Goal: Task Accomplishment & Management: Use online tool/utility

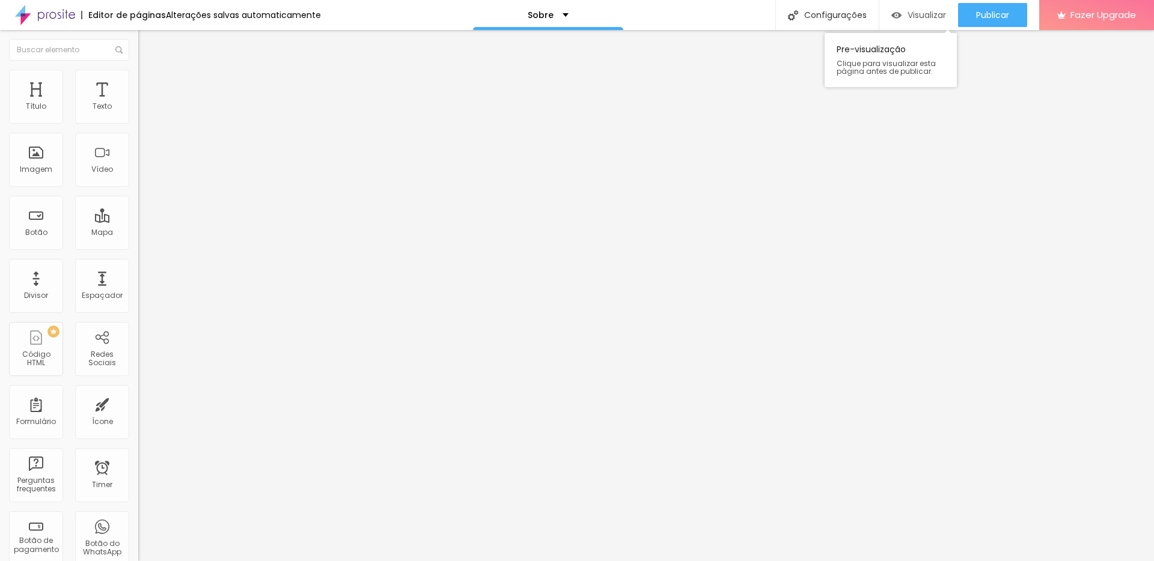
click at [921, 20] on span "Visualizar" at bounding box center [926, 15] width 38 height 10
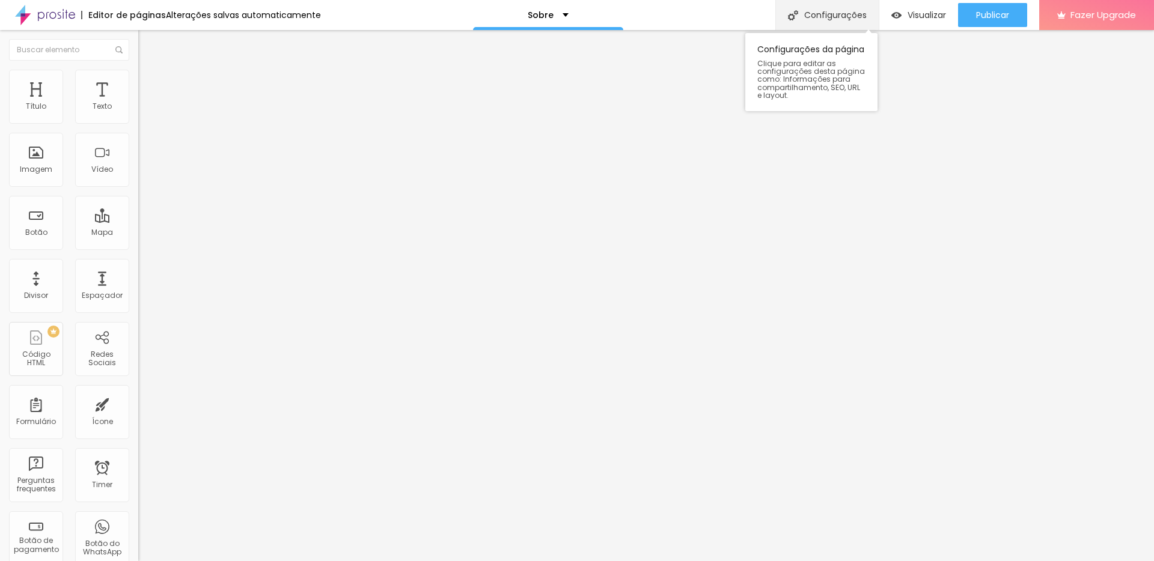
click at [811, 20] on div "Configurações" at bounding box center [826, 15] width 103 height 30
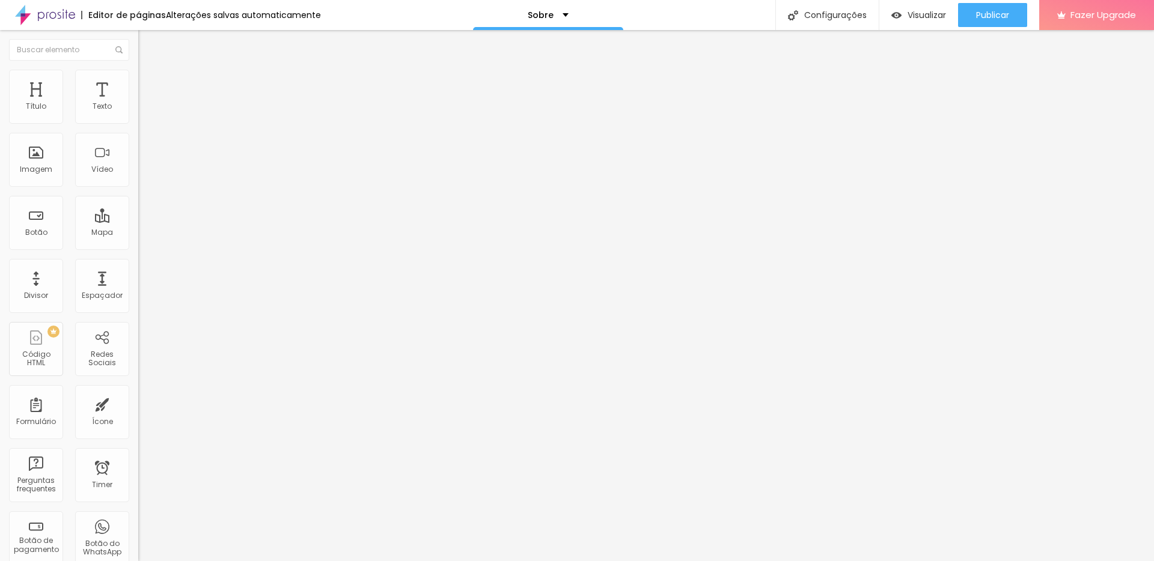
click at [114, 16] on div "Editor de páginas" at bounding box center [123, 15] width 85 height 8
click at [547, 19] on div "Sobre" at bounding box center [548, 15] width 150 height 30
click at [501, 43] on link "Contato" at bounding box center [481, 37] width 39 height 13
click at [539, 20] on div "Contato" at bounding box center [535, 15] width 150 height 30
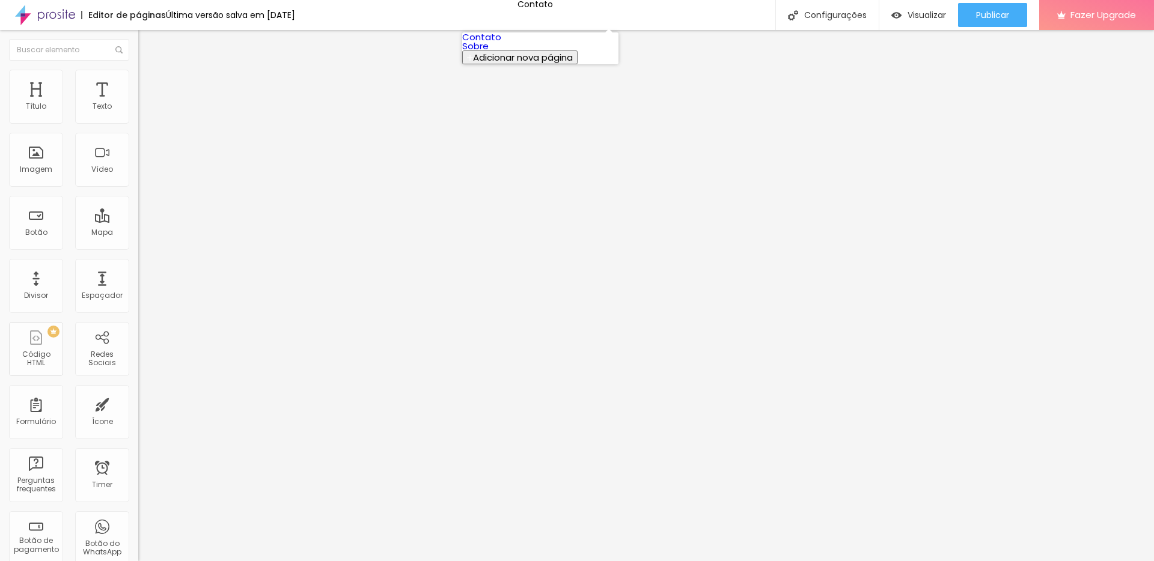
click at [489, 52] on link "Sobre" at bounding box center [475, 46] width 26 height 13
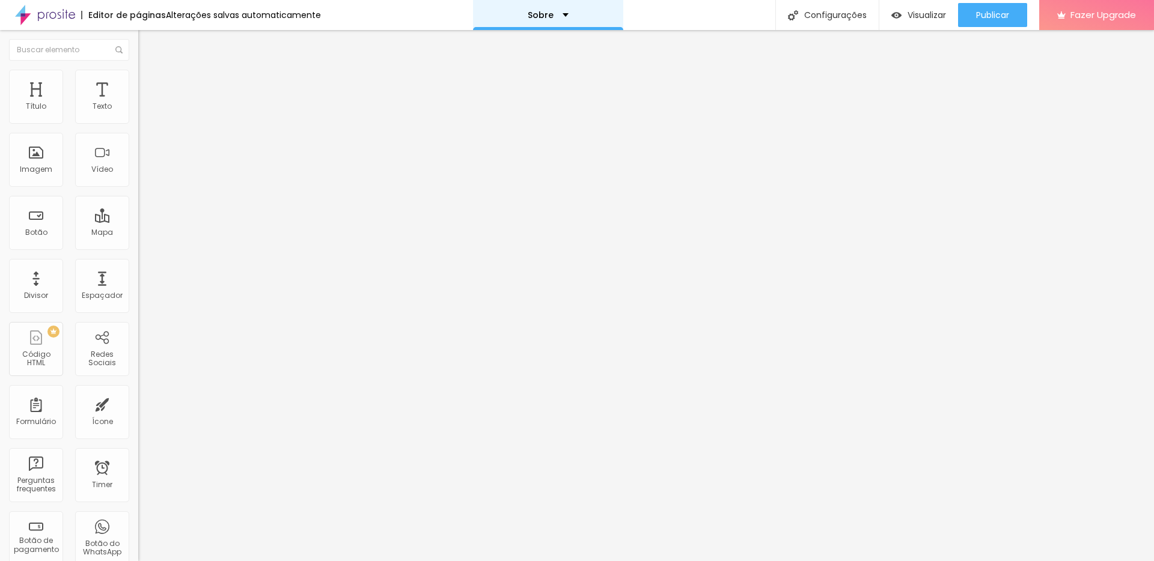
click at [532, 11] on p "Sobre" at bounding box center [541, 15] width 26 height 8
click at [501, 43] on link "Contato" at bounding box center [481, 37] width 39 height 13
click at [539, 18] on p "Contato" at bounding box center [527, 15] width 37 height 8
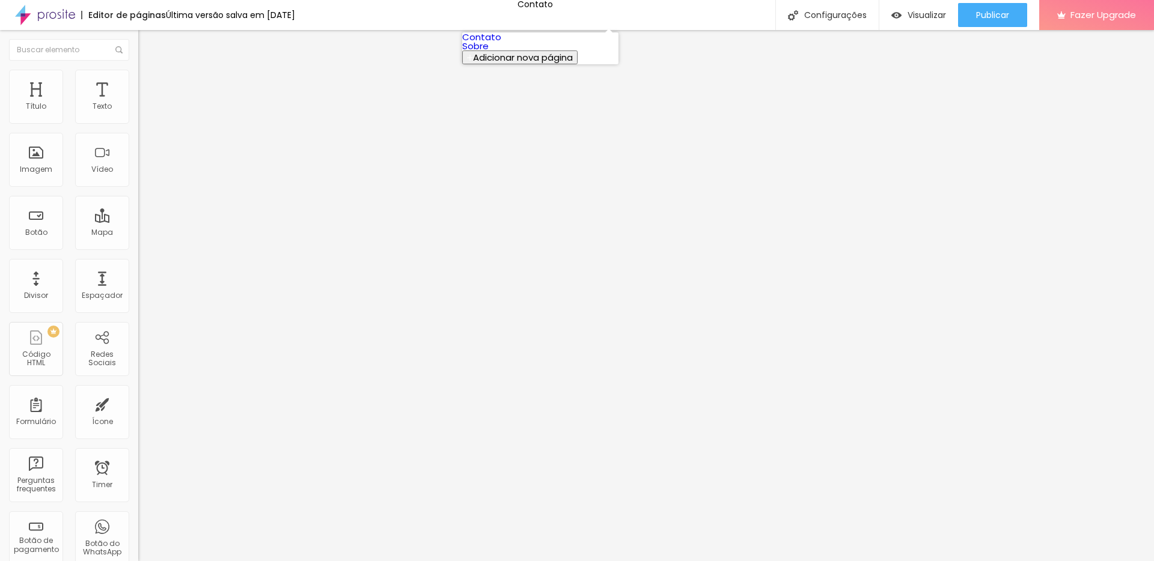
click at [501, 38] on link "Contato" at bounding box center [481, 37] width 39 height 13
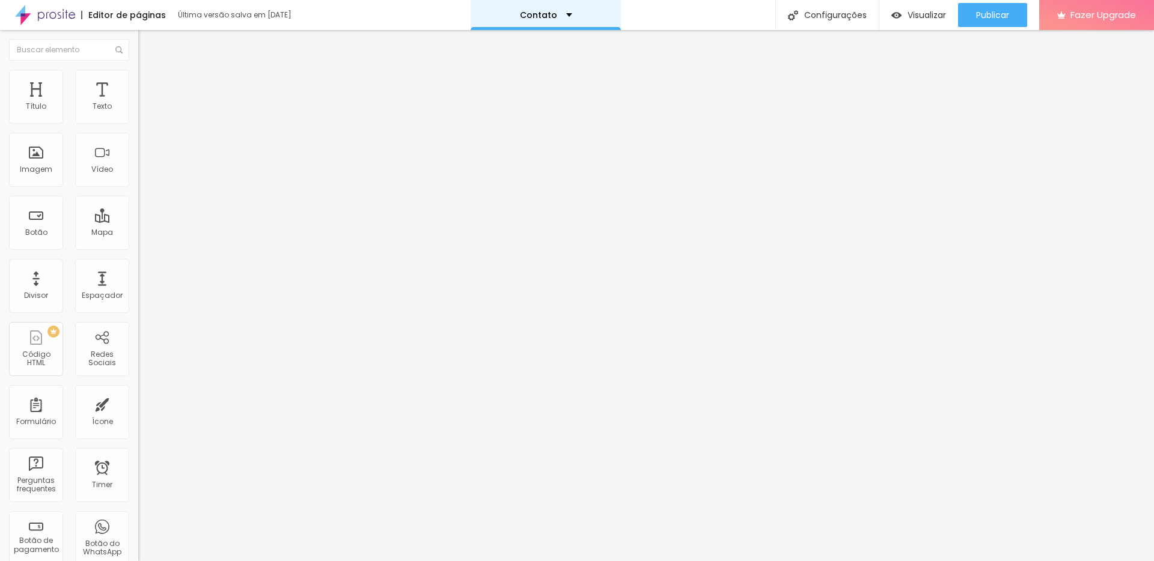
click at [560, 17] on div "Contato" at bounding box center [546, 15] width 52 height 8
click at [519, 64] on span "Adicionar nova página" at bounding box center [523, 57] width 100 height 13
type input "Inicio"
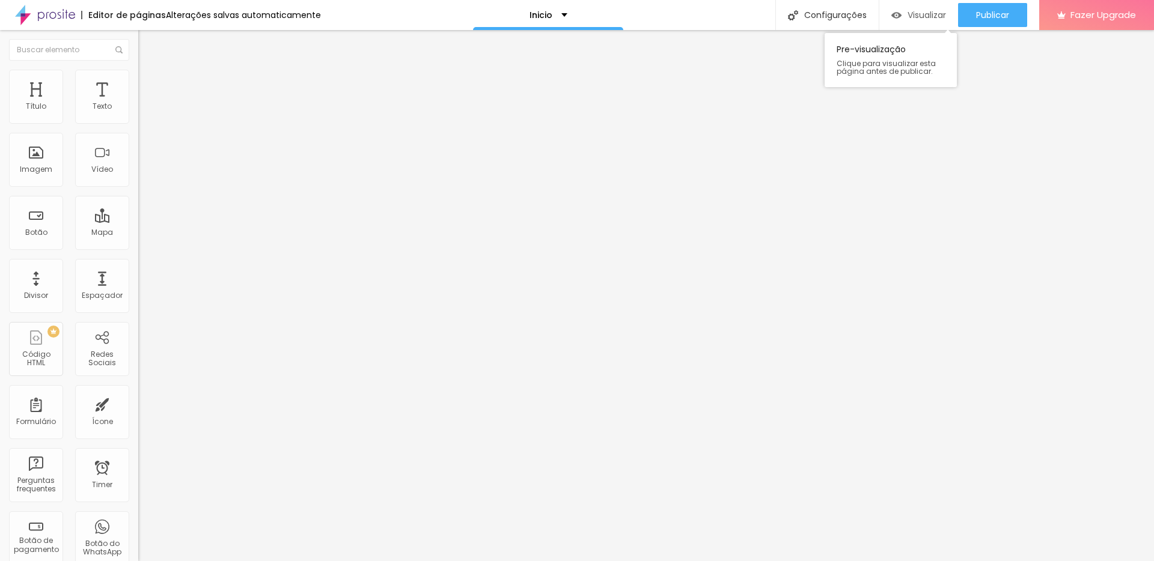
click at [895, 14] on img "button" at bounding box center [896, 15] width 10 height 10
click at [38, 165] on div "Imagem" at bounding box center [36, 169] width 32 height 8
click at [90, 177] on div "Vídeo" at bounding box center [102, 160] width 54 height 54
click at [32, 166] on div "Imagem" at bounding box center [36, 169] width 32 height 8
click at [31, 214] on div "Botão" at bounding box center [36, 223] width 54 height 54
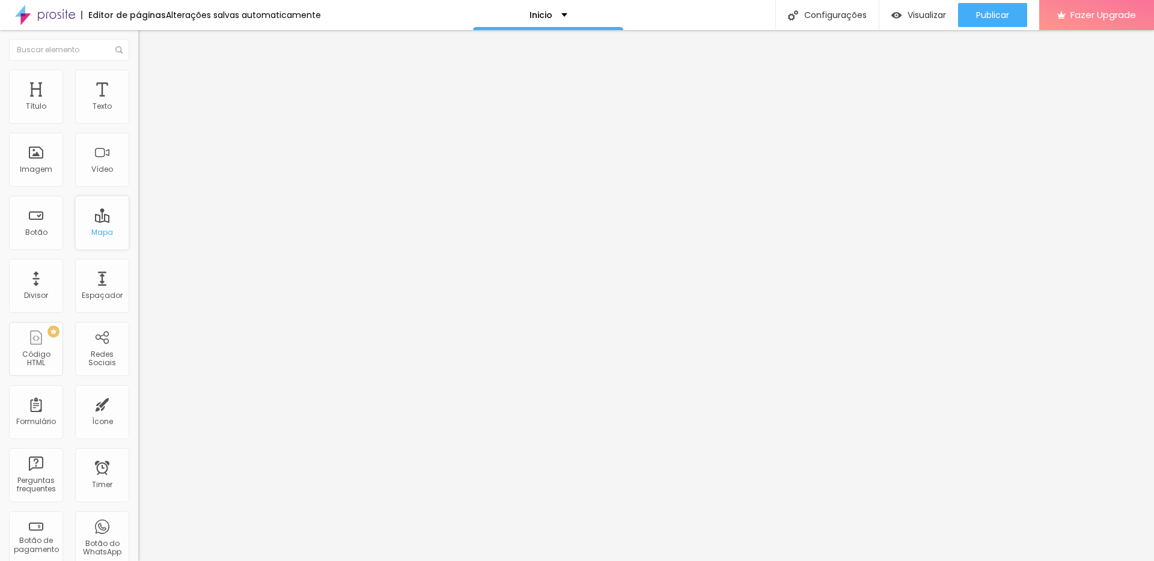
click at [86, 224] on div "Mapa" at bounding box center [102, 223] width 54 height 54
click at [38, 163] on div "Imagem" at bounding box center [36, 160] width 54 height 54
click at [559, 14] on div "Inicio" at bounding box center [548, 15] width 38 height 8
click at [484, 41] on link "Inicio" at bounding box center [473, 37] width 22 height 13
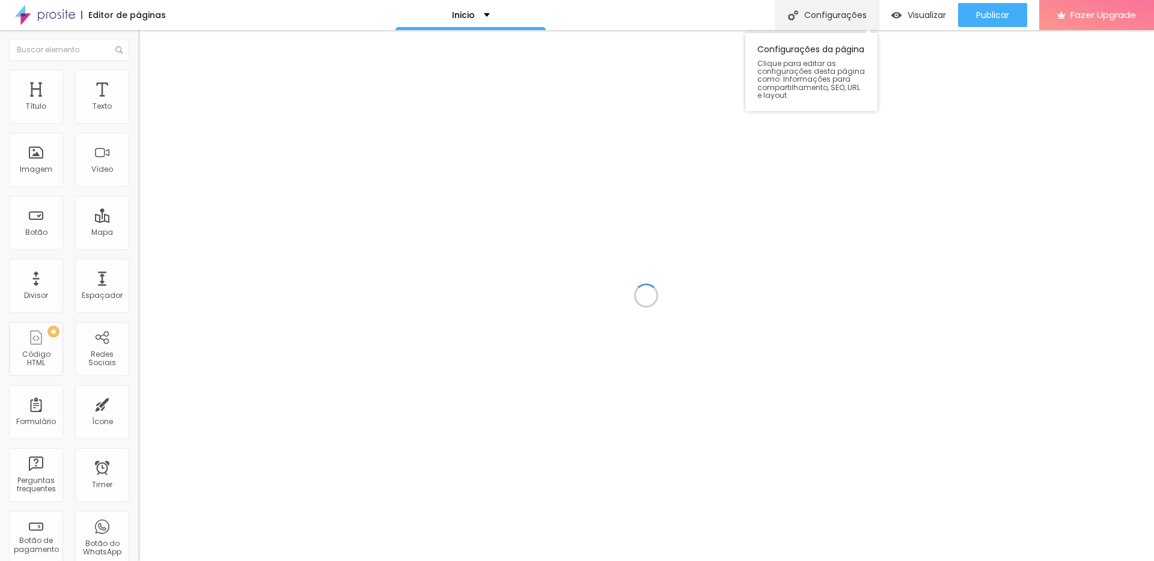
click at [815, 17] on div "Configurações" at bounding box center [826, 15] width 103 height 30
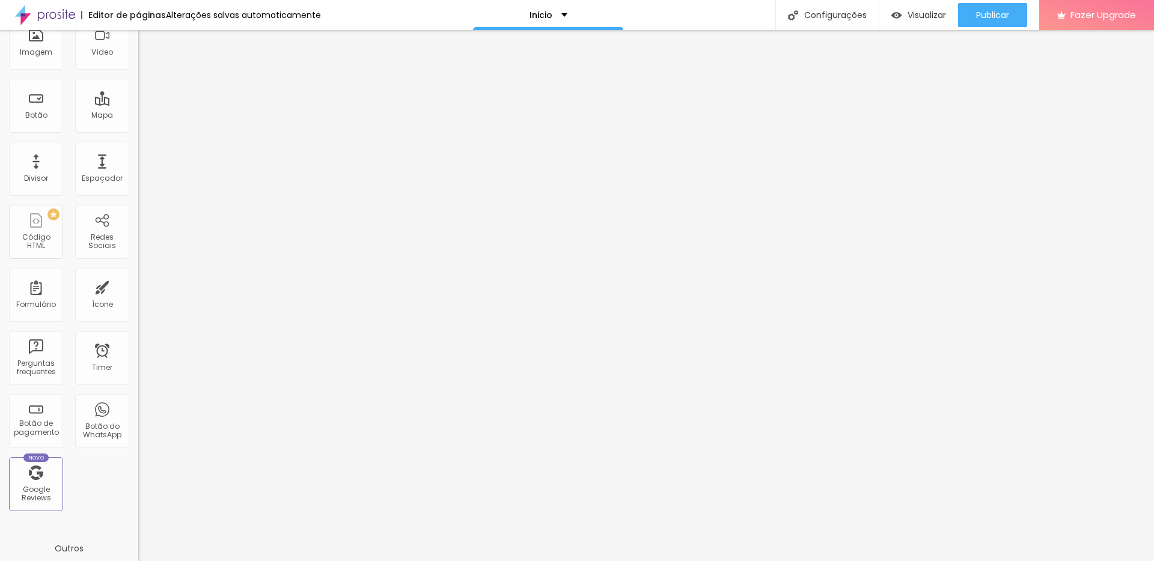
scroll to position [137, 0]
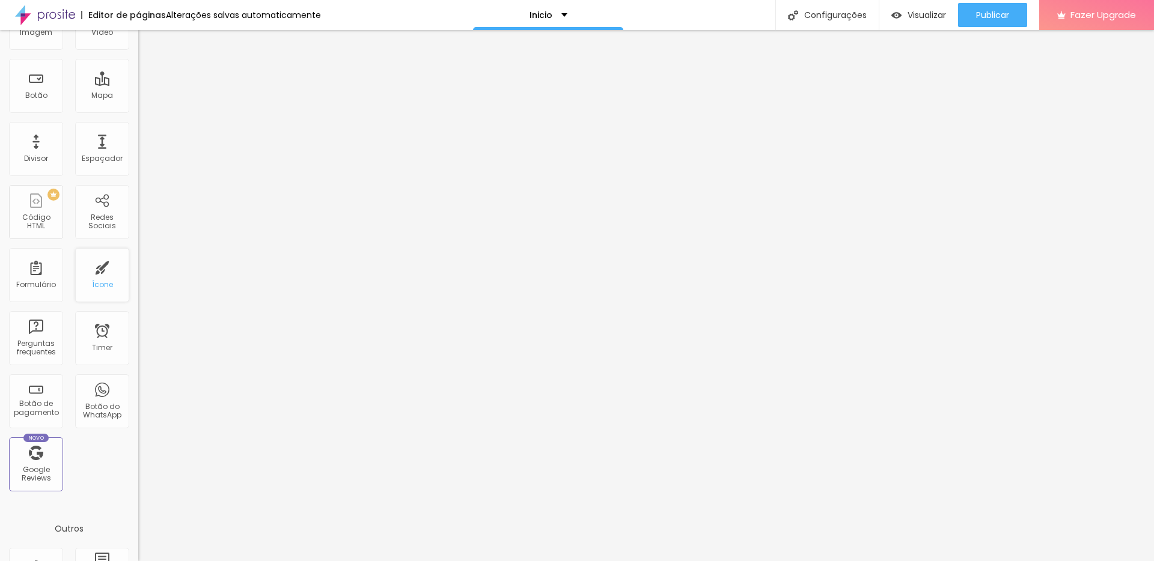
click at [109, 294] on div "Ícone" at bounding box center [102, 275] width 54 height 54
click at [94, 281] on div "Ícone" at bounding box center [102, 285] width 21 height 8
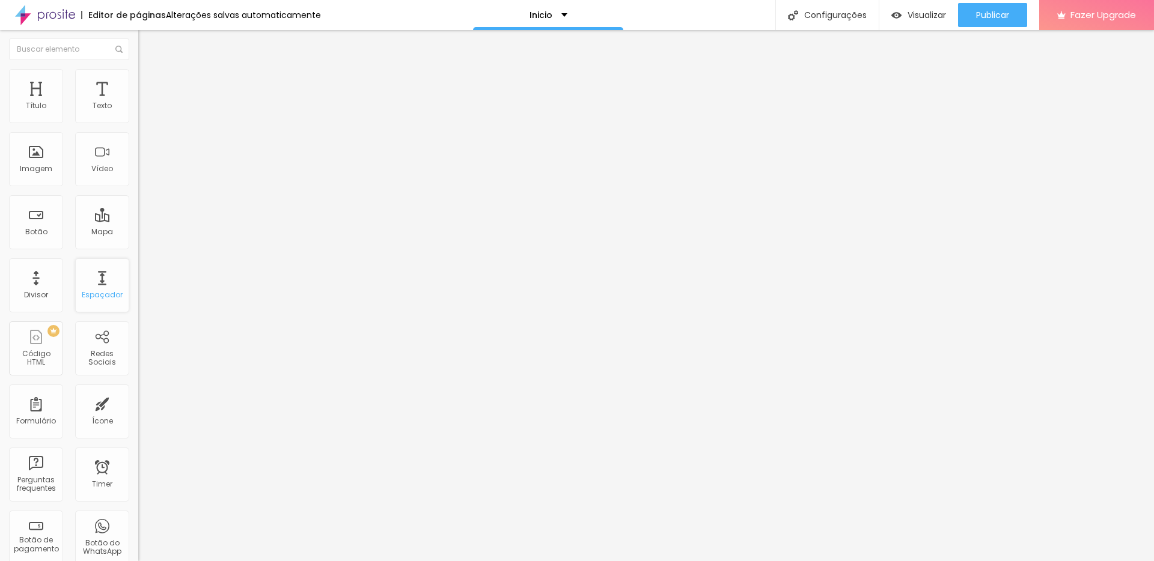
scroll to position [0, 0]
click at [53, 50] on input "text" at bounding box center [69, 50] width 120 height 22
click at [558, 15] on div "Inicio" at bounding box center [548, 15] width 38 height 8
click at [138, 15] on div "Editor de páginas" at bounding box center [123, 15] width 85 height 8
click at [51, 13] on img at bounding box center [45, 15] width 60 height 30
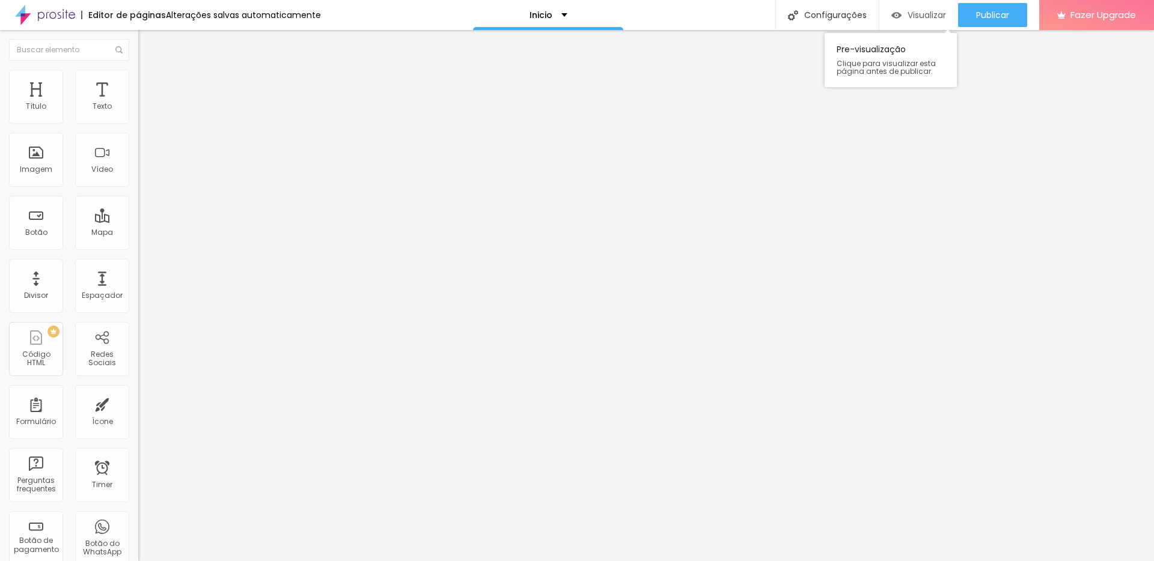
click at [917, 16] on span "Visualizar" at bounding box center [926, 15] width 38 height 10
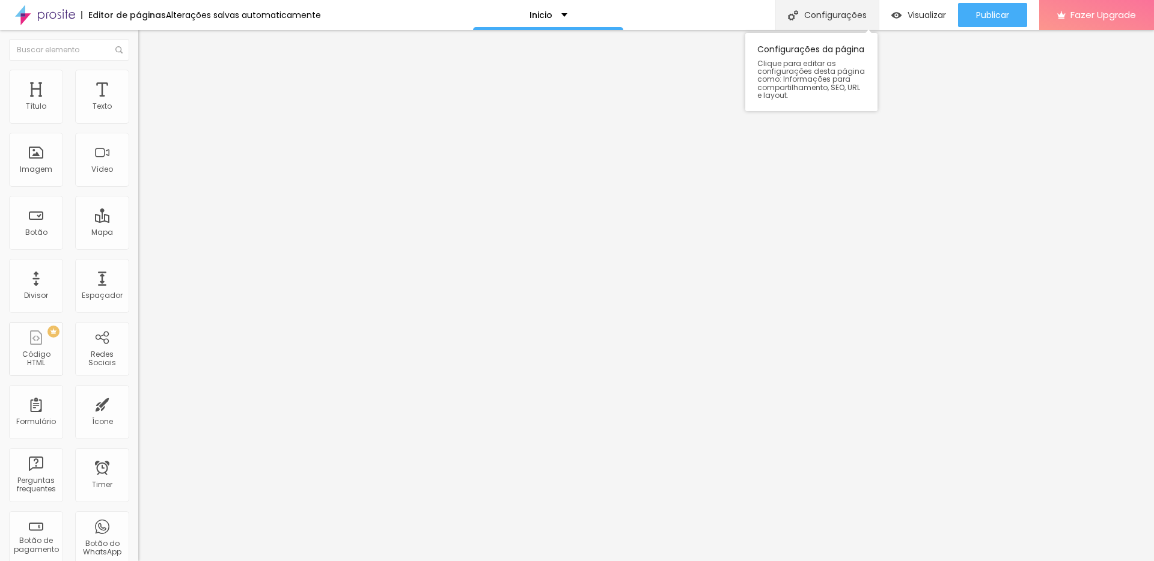
click at [829, 8] on div "Configurações" at bounding box center [826, 15] width 103 height 30
click at [809, 561] on div "Configurações da página" at bounding box center [577, 570] width 1154 height 18
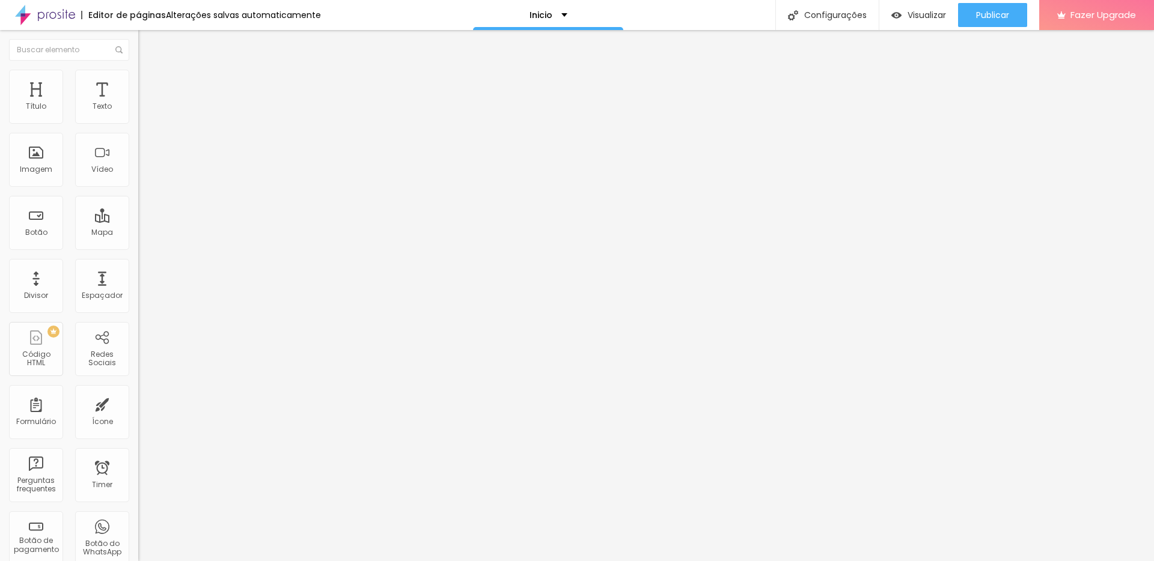
click at [132, 19] on div "Editor de páginas" at bounding box center [123, 15] width 85 height 8
click at [40, 15] on img at bounding box center [45, 15] width 60 height 30
